Goal: Information Seeking & Learning: Learn about a topic

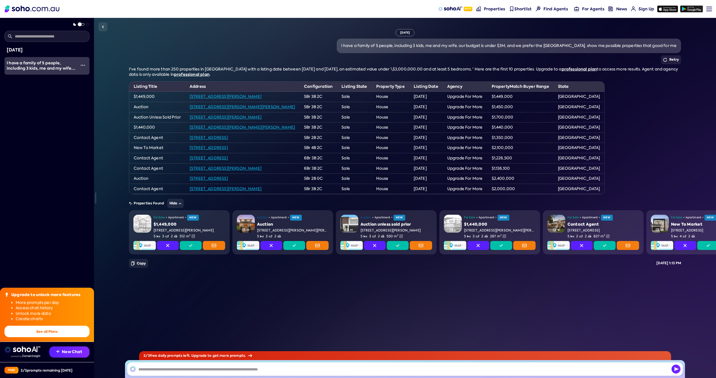
click at [61, 38] on input "text" at bounding box center [46, 36] width 85 height 11
click at [82, 23] on span at bounding box center [78, 23] width 12 height 0
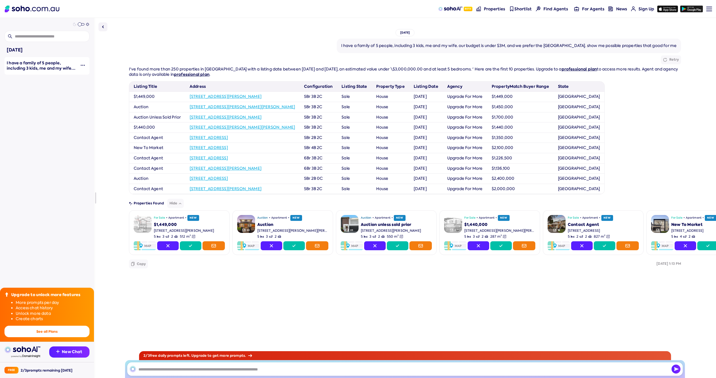
click at [81, 64] on img "button" at bounding box center [83, 65] width 4 height 4
click at [107, 101] on div "[DATE] I have a family of 5 people, including 3 kids, me and my wife. our budge…" at bounding box center [405, 198] width 622 height 360
click at [517, 8] on span "Shortlist" at bounding box center [522, 9] width 17 height 6
click at [499, 10] on span "Properties" at bounding box center [494, 9] width 21 height 6
click at [171, 203] on button "Hide" at bounding box center [175, 203] width 17 height 9
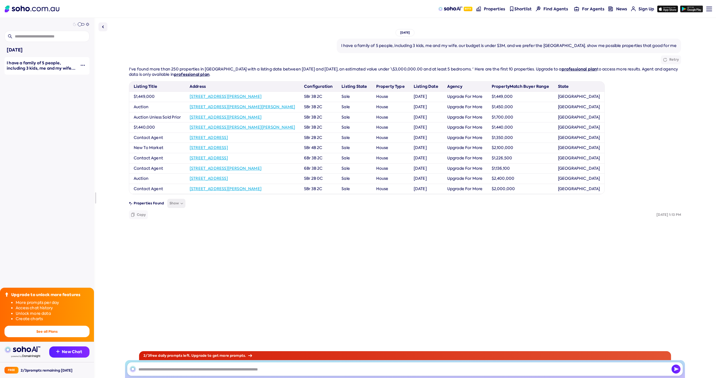
click at [171, 203] on button "Show" at bounding box center [176, 203] width 18 height 9
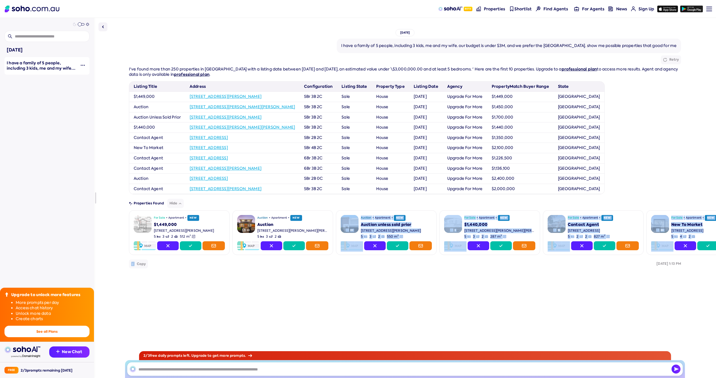
drag, startPoint x: 199, startPoint y: 259, endPoint x: 277, endPoint y: 266, distance: 78.6
click at [283, 259] on div "I've found more than 250 properties in NSW with a listing date between 29/05/20…" at bounding box center [405, 169] width 552 height 204
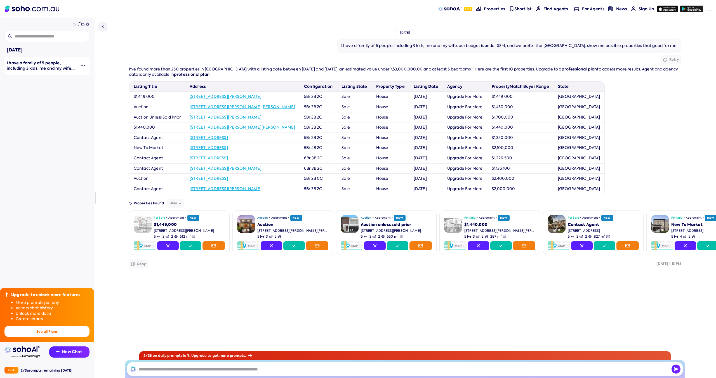
click at [264, 271] on div "I've found more than 250 properties in NSW with a listing date between 29/05/20…" at bounding box center [405, 169] width 552 height 204
click at [396, 246] on icon at bounding box center [397, 245] width 3 height 3
click at [273, 244] on icon at bounding box center [272, 245] width 4 height 3
click at [293, 246] on button "Noped" at bounding box center [283, 245] width 44 height 9
click at [107, 26] on button at bounding box center [102, 26] width 9 height 9
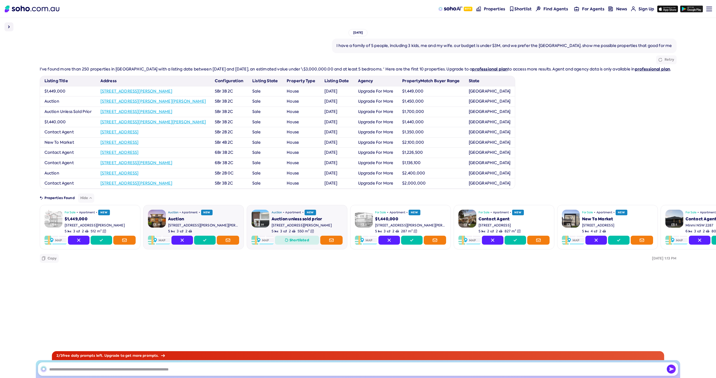
click at [12, 27] on img at bounding box center [9, 26] width 7 height 7
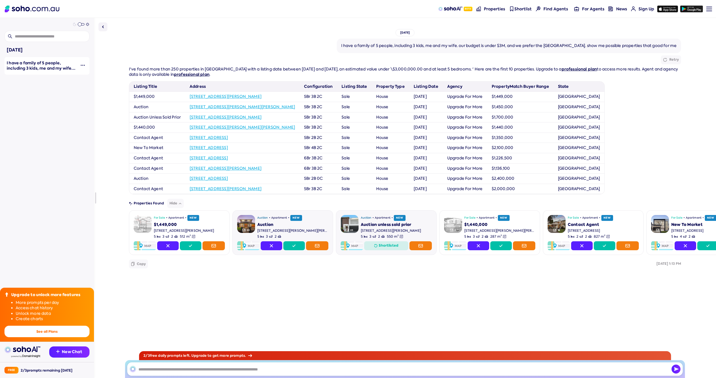
click at [710, 7] on nav "Beta Properties Shortlist Find Agents For Agents News Sign Up Sign up Menu Logi…" at bounding box center [358, 9] width 716 height 18
click at [708, 9] on div at bounding box center [709, 9] width 6 height 1
click at [32, 356] on img at bounding box center [25, 356] width 29 height 3
